Goal: Information Seeking & Learning: Learn about a topic

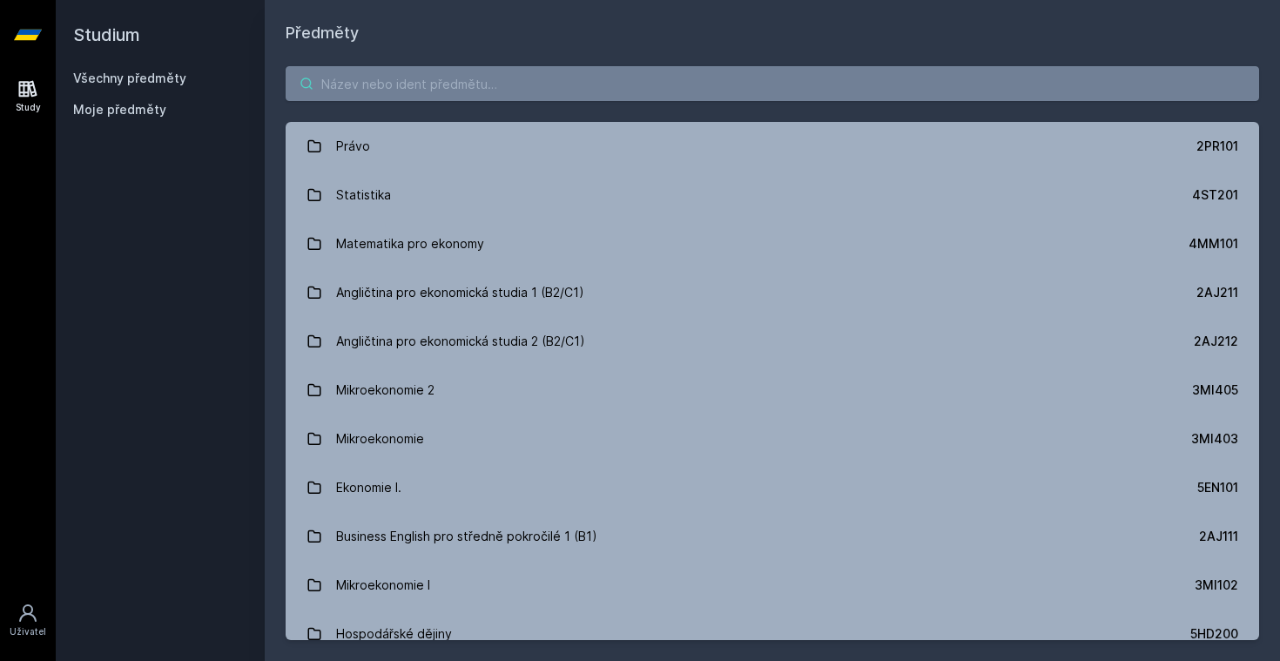
click at [437, 84] on input "search" at bounding box center [773, 83] width 974 height 35
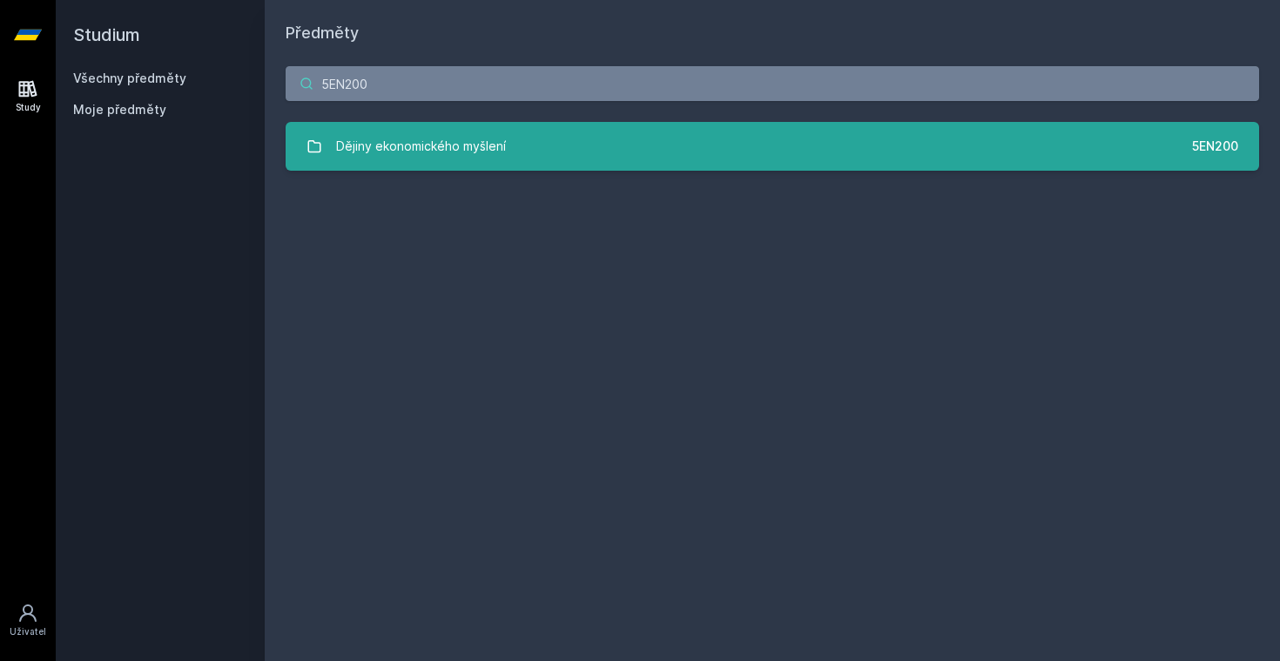
type input "5EN200"
click at [458, 138] on div "Dějiny ekonomického myšlení" at bounding box center [421, 146] width 170 height 35
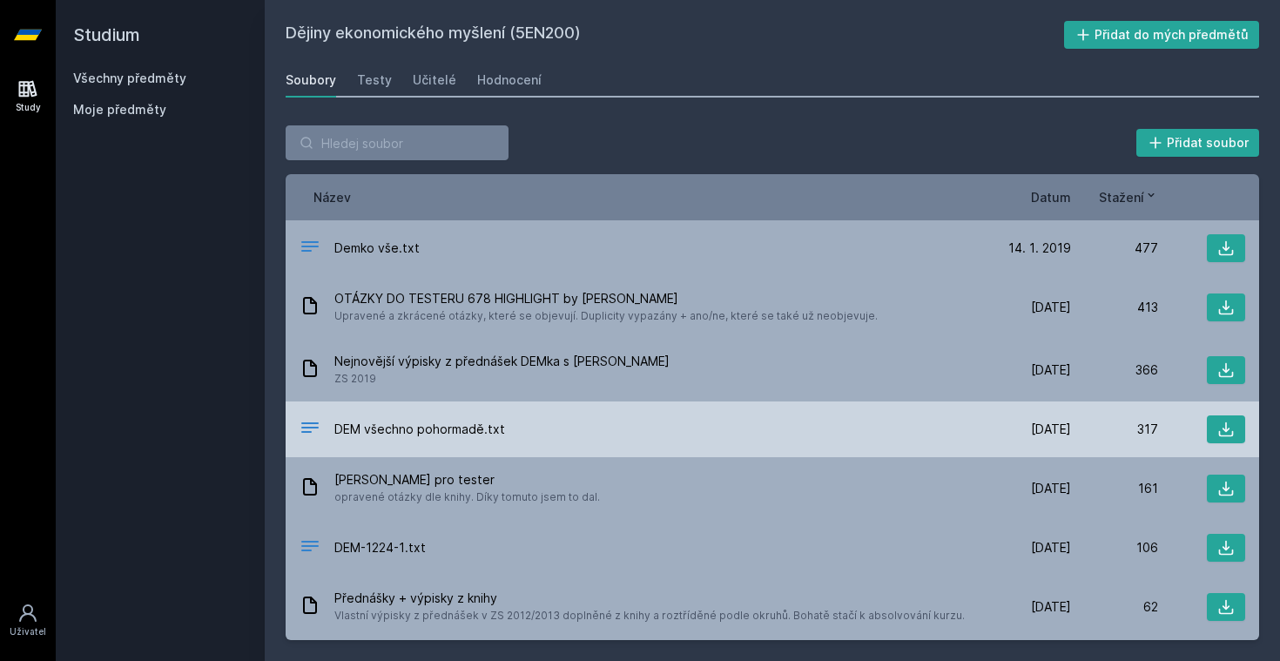
click at [531, 438] on div "DEM všechno pohormadě.txt" at bounding box center [642, 429] width 685 height 25
click at [1204, 423] on div at bounding box center [1201, 429] width 87 height 28
click at [1224, 417] on button at bounding box center [1226, 429] width 38 height 28
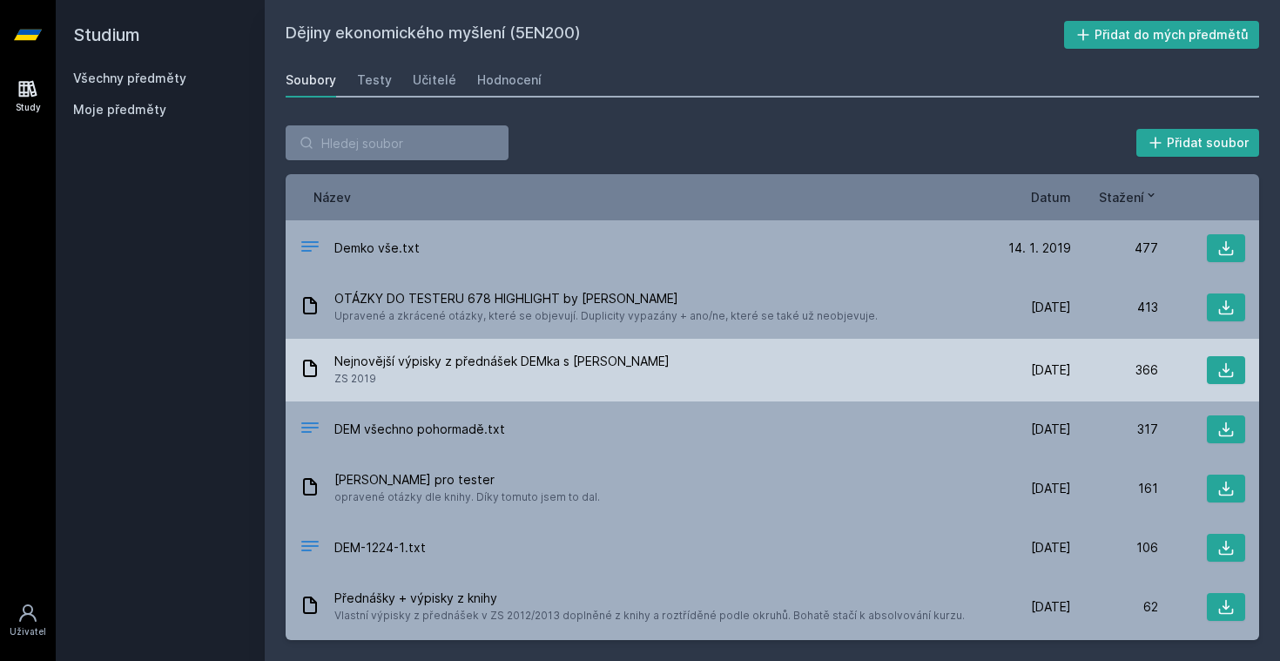
click at [623, 386] on span "ZS 2019" at bounding box center [501, 378] width 335 height 17
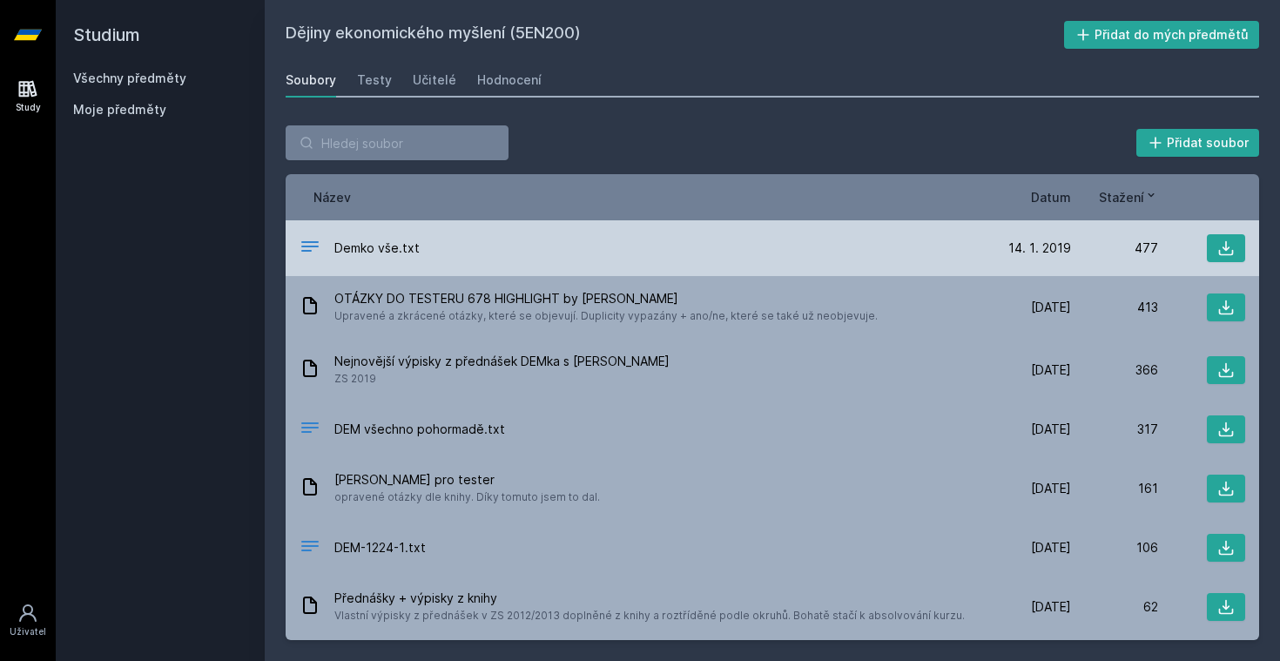
click at [563, 237] on div "Demko vše.txt" at bounding box center [642, 248] width 685 height 25
click at [1221, 245] on icon at bounding box center [1225, 247] width 17 height 17
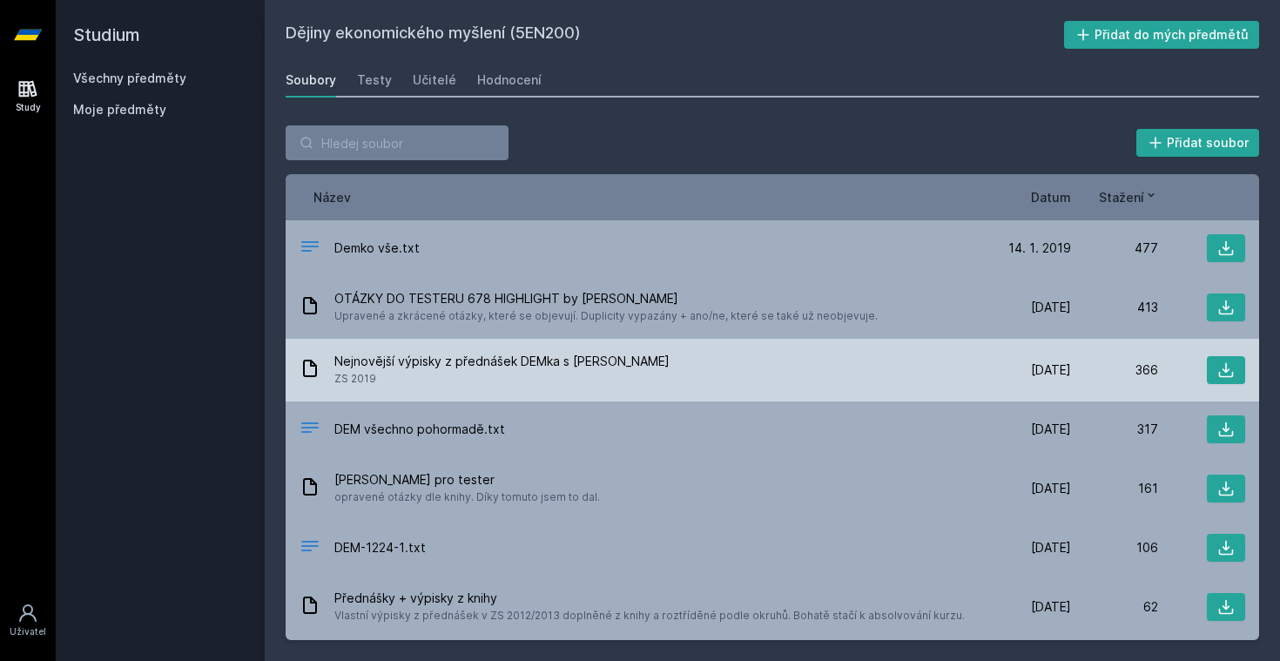
click at [410, 359] on span "Nejnovější výpisky z přednášek DEMka s [PERSON_NAME]" at bounding box center [501, 361] width 335 height 17
click at [1234, 372] on icon at bounding box center [1225, 369] width 17 height 17
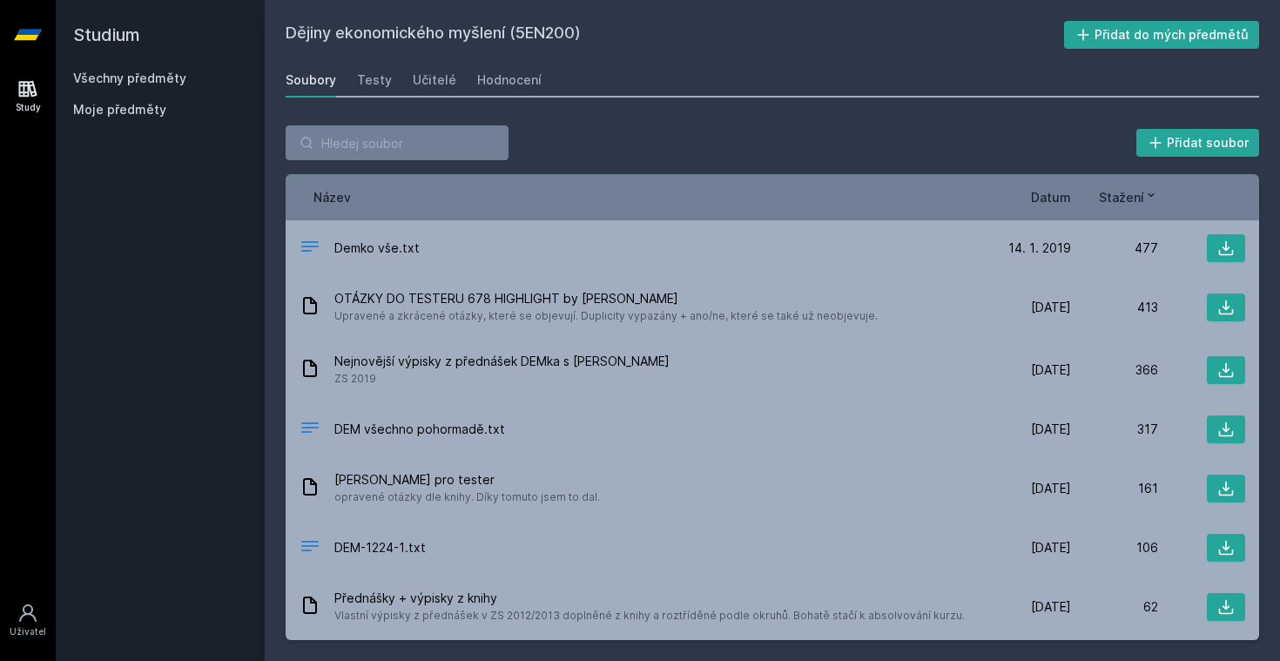
click at [185, 277] on div "Studium Všechny předměty Moje předměty" at bounding box center [160, 330] width 209 height 661
click at [550, 38] on h2 "Dějiny ekonomického myšlení (5EN200)" at bounding box center [675, 35] width 779 height 28
click at [571, 21] on h2 "Dějiny ekonomického myšlení (5EN200)" at bounding box center [675, 35] width 779 height 28
click at [580, 25] on h2 "Dějiny ekonomického myšlení (5EN200)" at bounding box center [675, 35] width 779 height 28
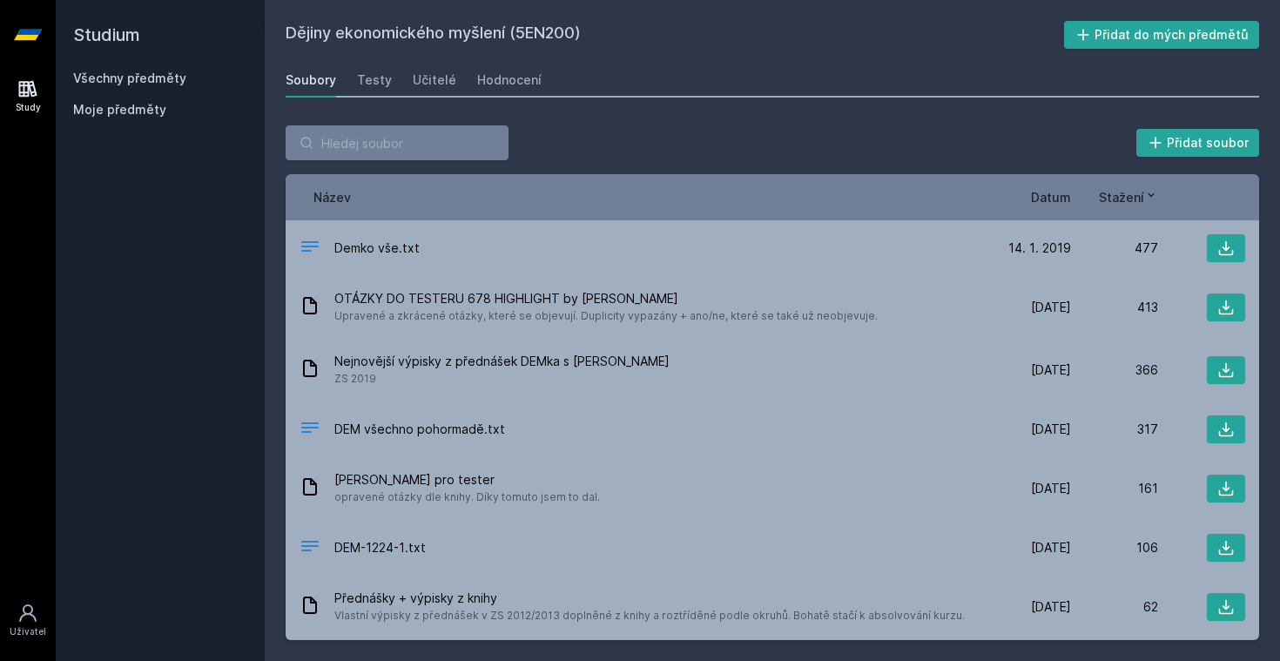
click at [580, 25] on h2 "Dějiny ekonomického myšlení (5EN200)" at bounding box center [675, 35] width 779 height 28
click at [595, 30] on h2 "Dějiny ekonomického myšlení (5EN200)" at bounding box center [675, 35] width 779 height 28
click at [587, 26] on h2 "Dějiny ekonomického myšlení (5EN200)" at bounding box center [675, 35] width 779 height 28
click at [576, 26] on h2 "Dějiny ekonomického myšlení (5EN200)" at bounding box center [675, 35] width 779 height 28
click at [359, 155] on input "search" at bounding box center [397, 142] width 223 height 35
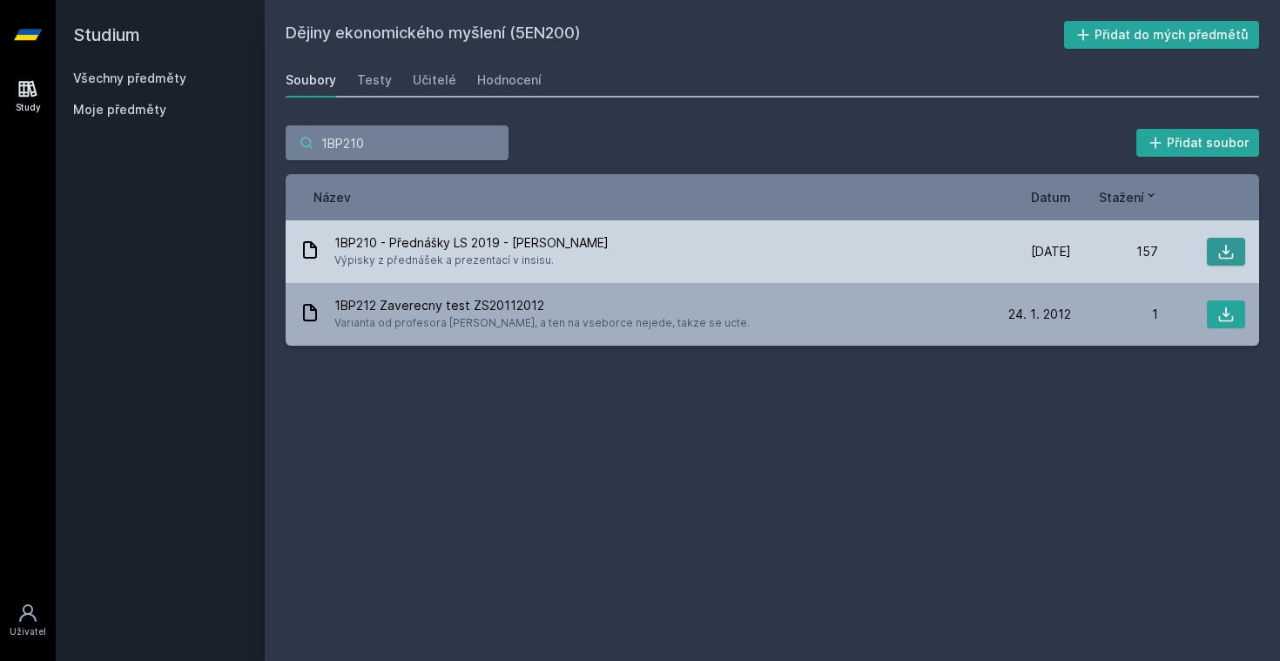
type input "1BP210"
click at [1214, 248] on button at bounding box center [1226, 252] width 38 height 28
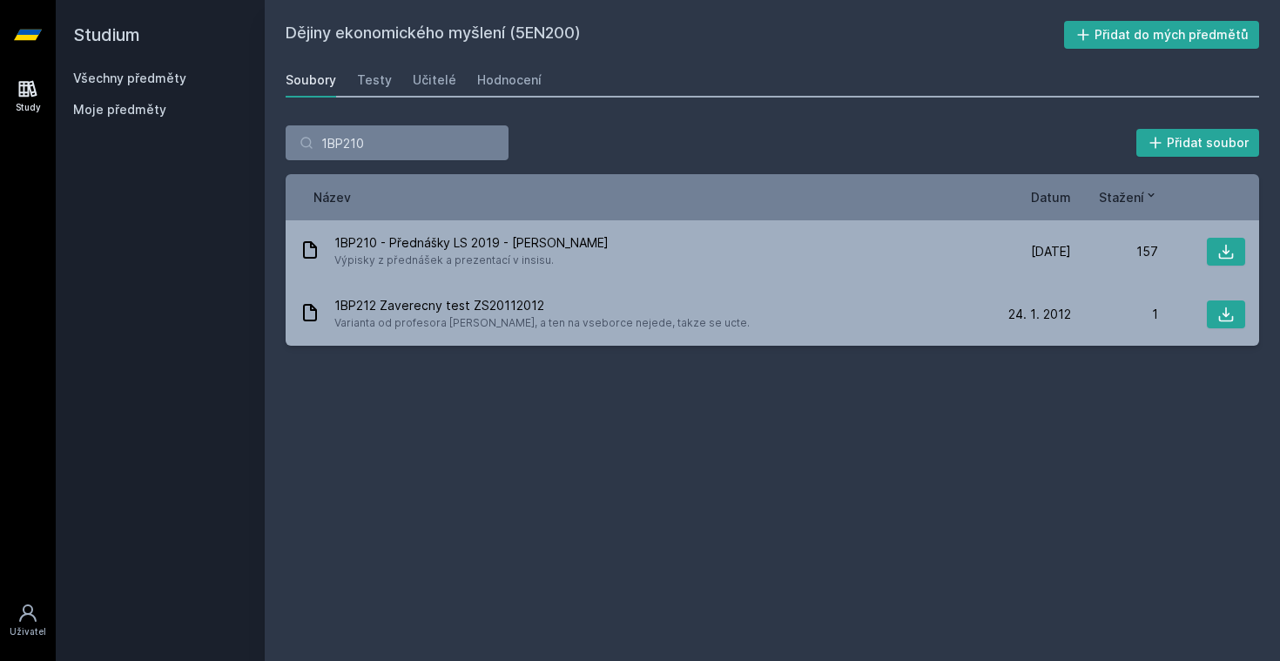
click at [749, 388] on div "Dějiny ekonomického myšlení (5EN200) Přidat do mých předmětů [GEOGRAPHIC_DATA] …" at bounding box center [773, 330] width 974 height 619
click at [490, 148] on input "1BP210" at bounding box center [397, 142] width 223 height 35
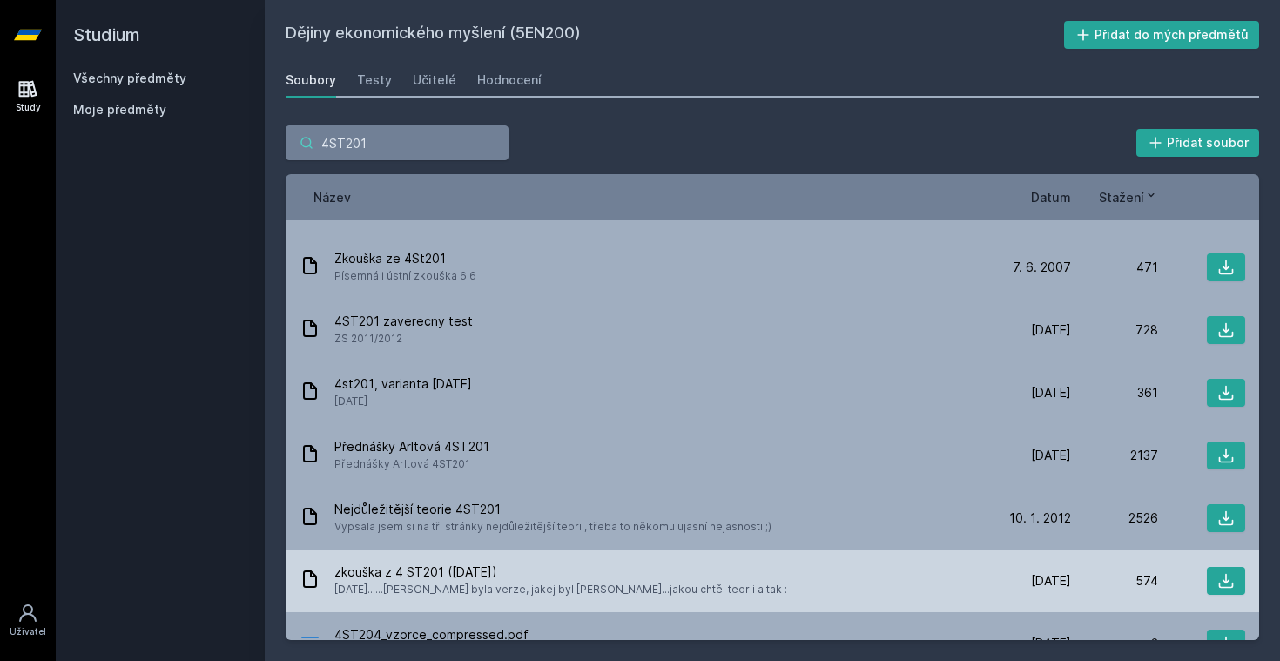
scroll to position [41, 0]
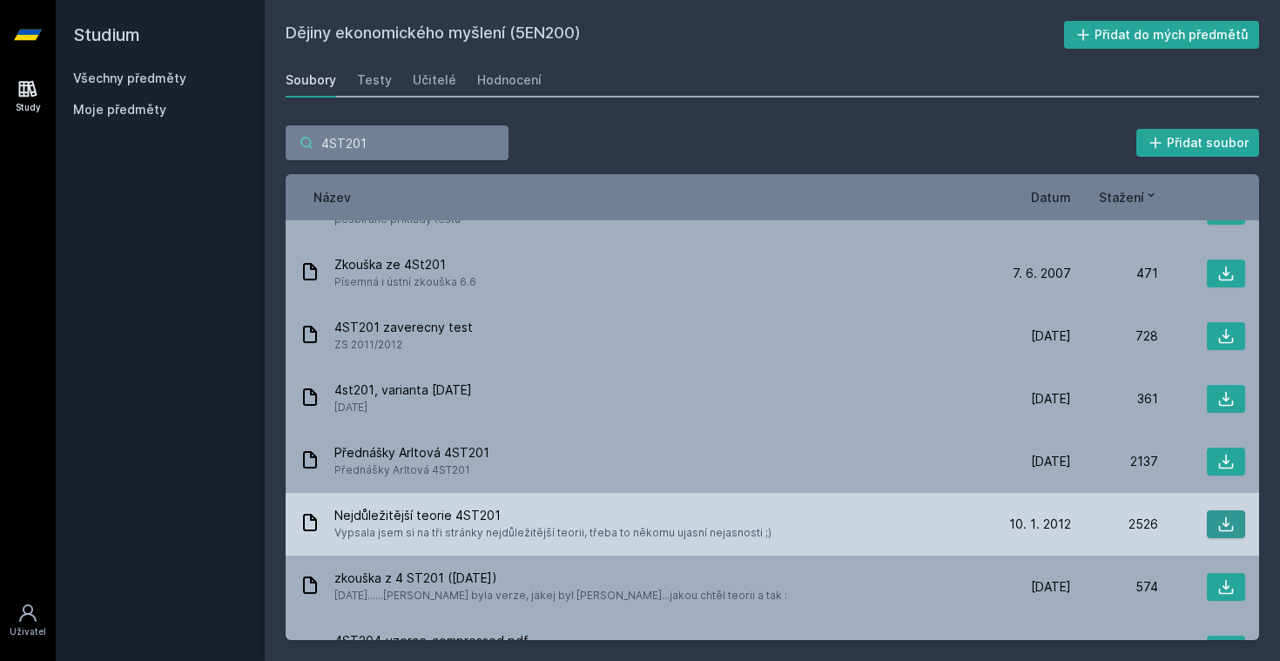
type input "4ST201"
click at [1215, 523] on button at bounding box center [1226, 524] width 38 height 28
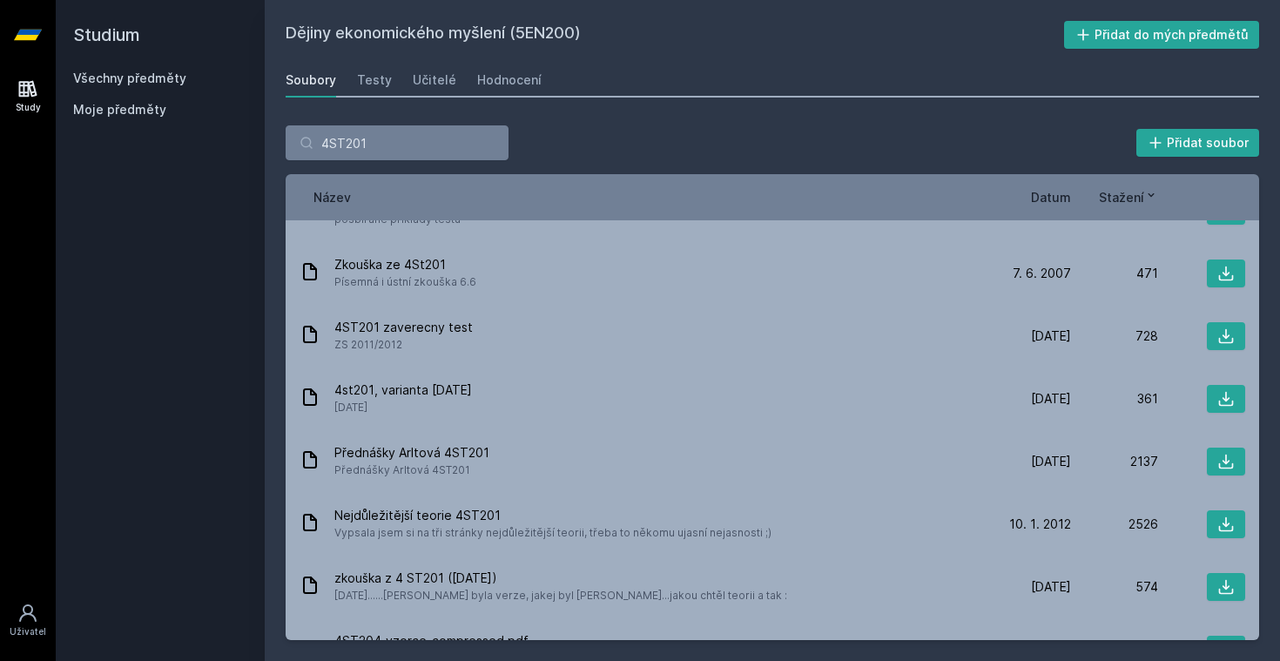
click at [624, 212] on div "Název Datum Stažení" at bounding box center [773, 197] width 974 height 46
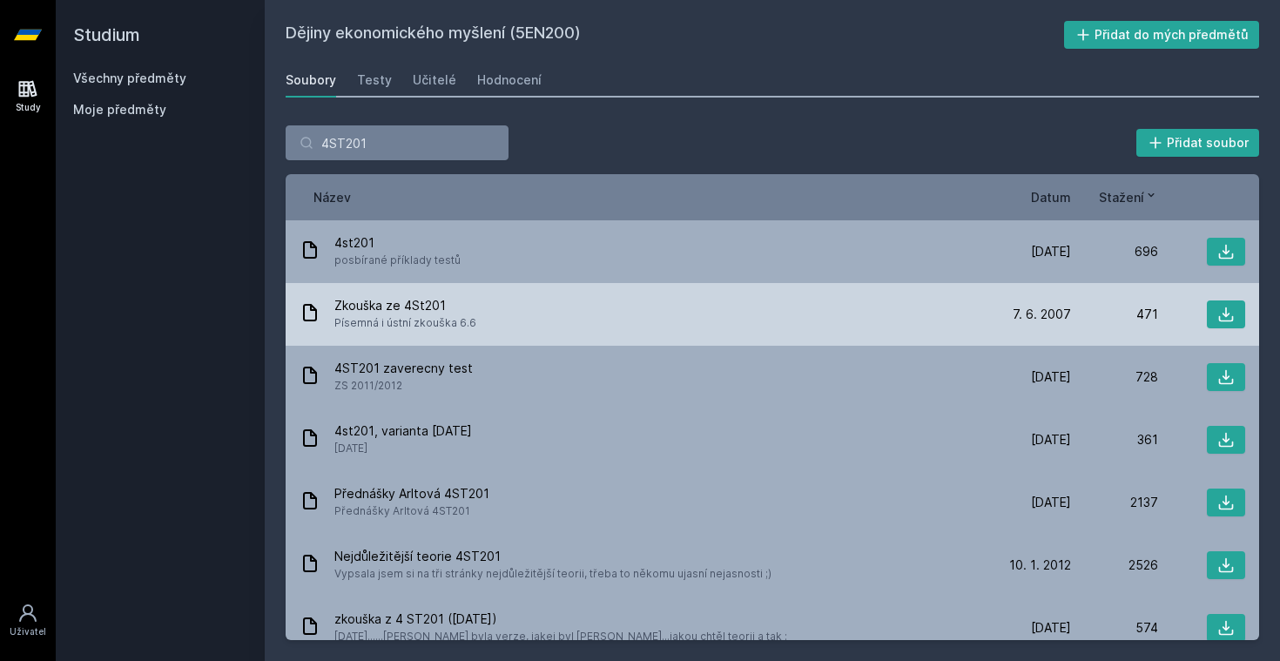
scroll to position [0, 0]
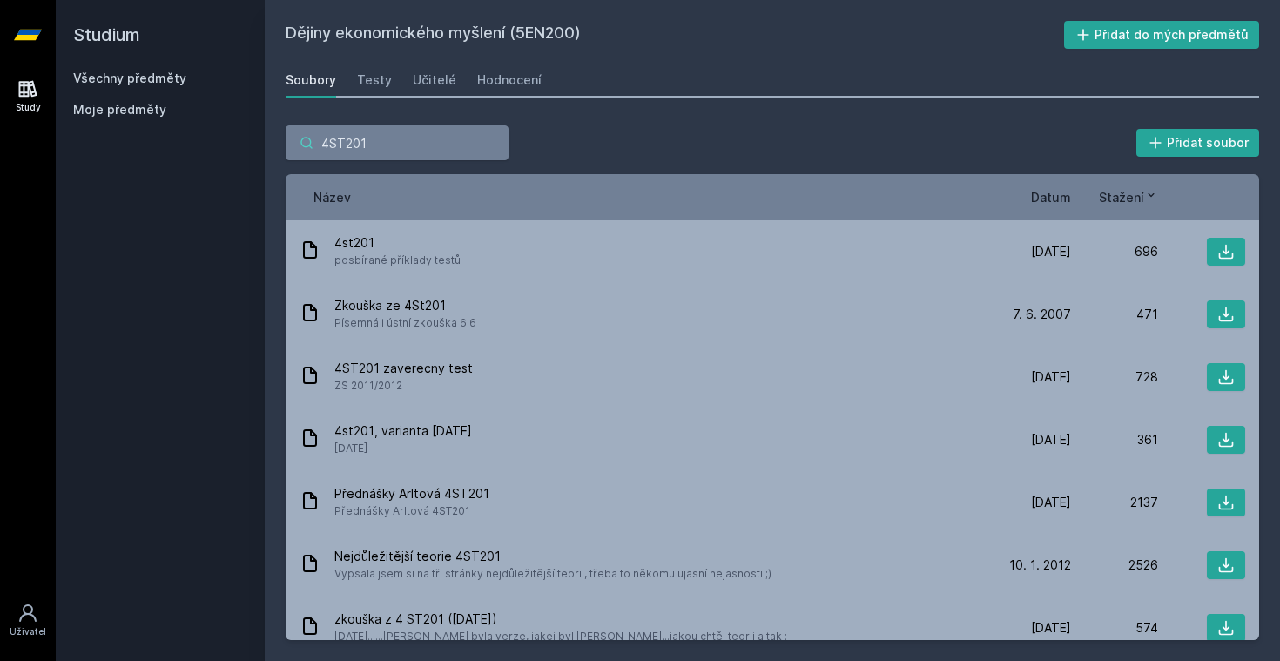
click at [489, 145] on input "4ST201" at bounding box center [397, 142] width 223 height 35
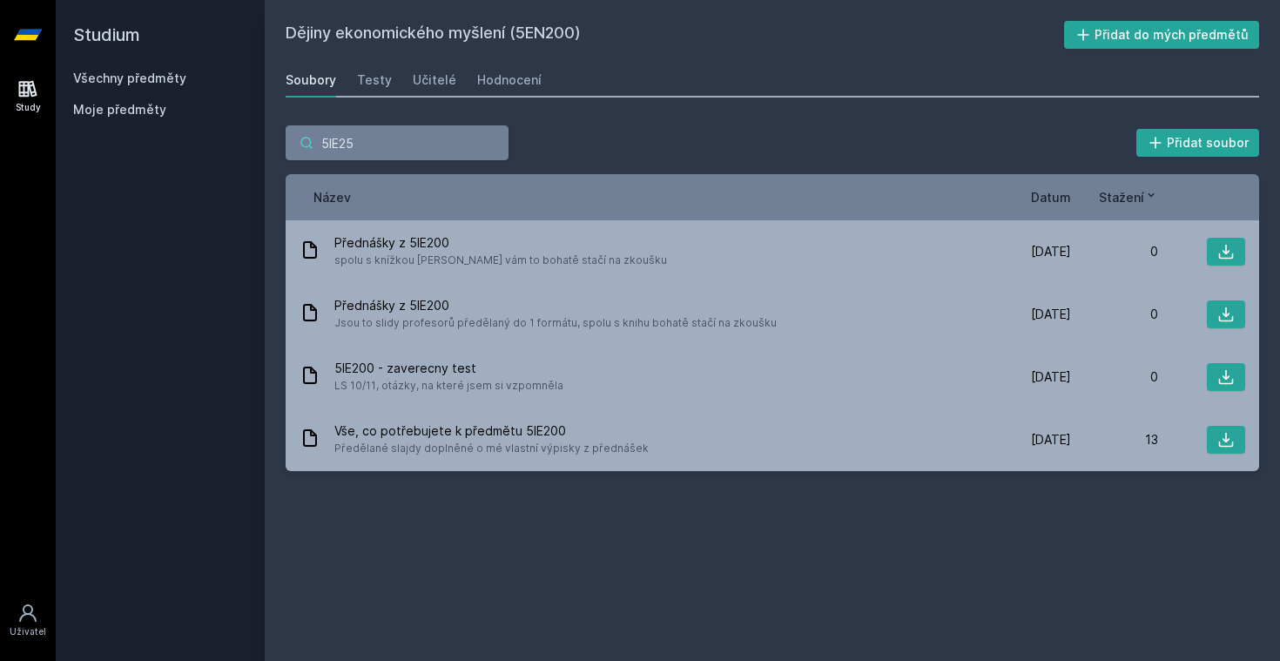
type input "5IE250"
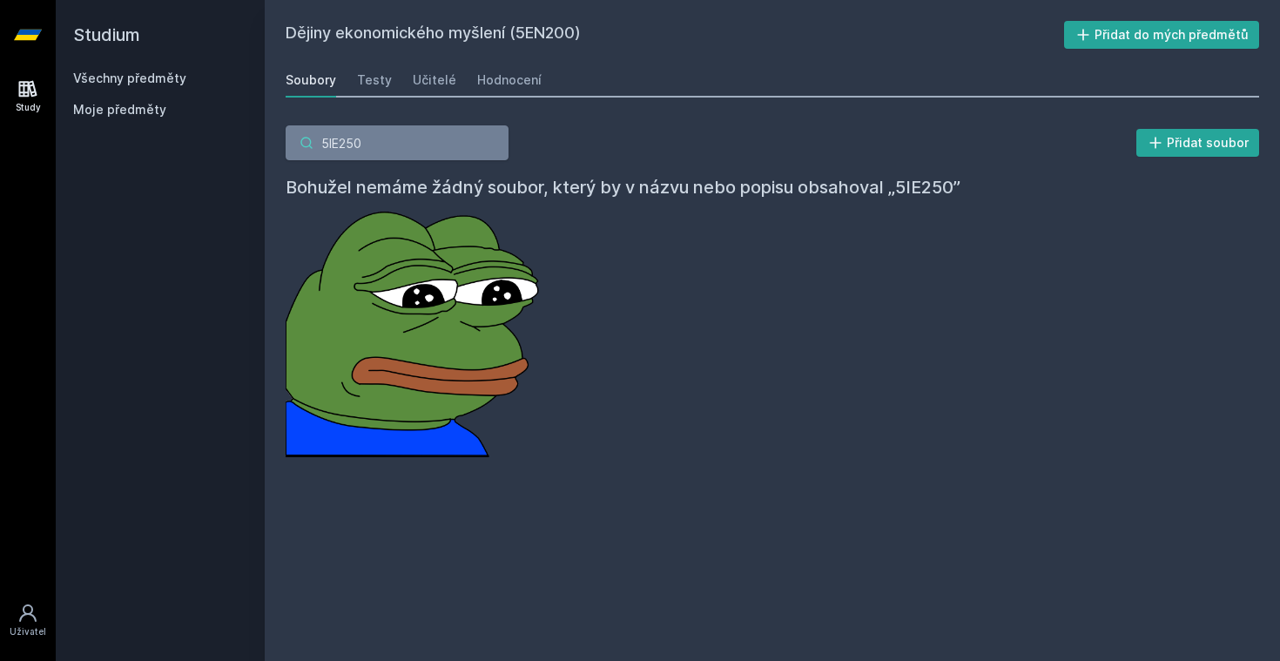
click at [487, 142] on input "5IE250" at bounding box center [397, 142] width 223 height 35
